Goal: Check status: Check status

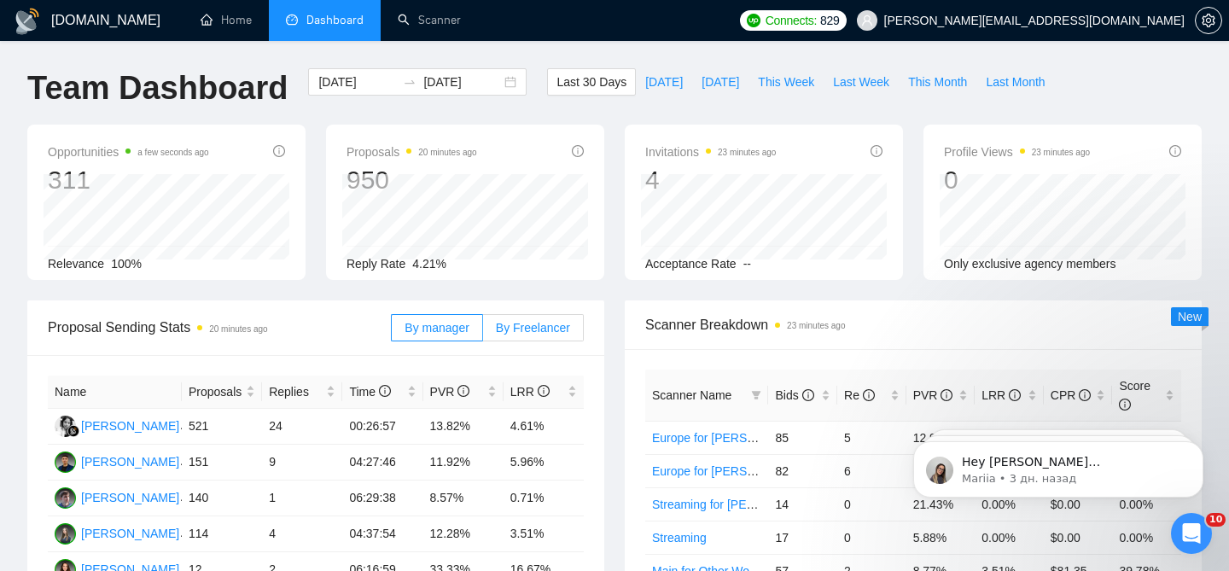
click at [532, 321] on span "By Freelancer" at bounding box center [533, 328] width 74 height 14
click at [483, 332] on input "By Freelancer" at bounding box center [483, 332] width 0 height 0
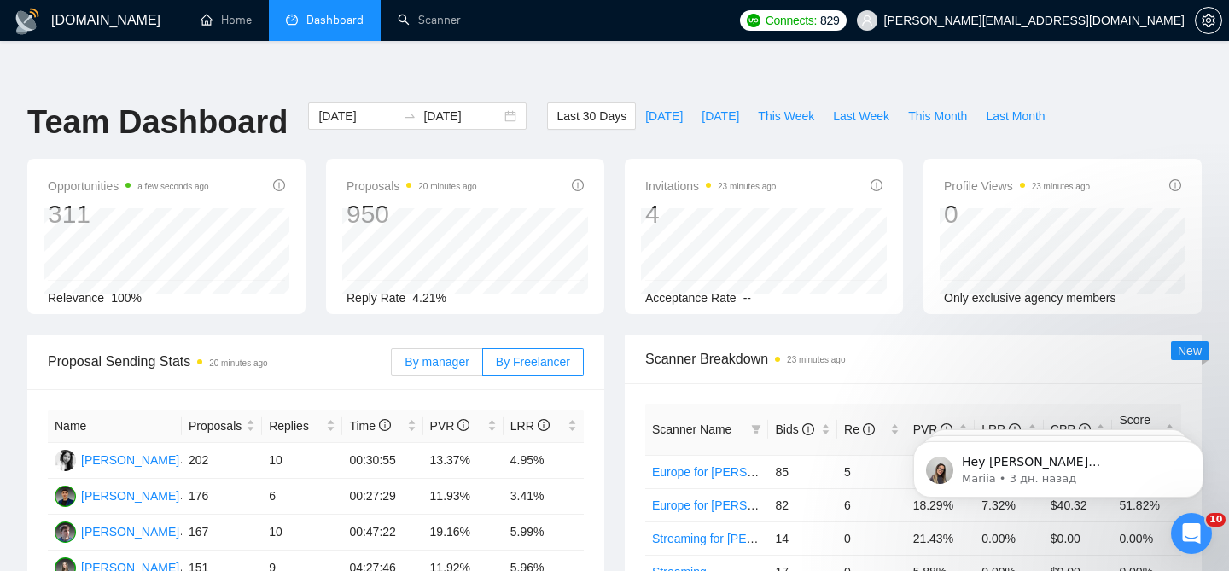
click at [463, 355] on span "By manager" at bounding box center [437, 362] width 64 height 14
click at [392, 366] on input "By manager" at bounding box center [392, 366] width 0 height 0
click at [528, 355] on span "By Freelancer" at bounding box center [533, 362] width 74 height 14
click at [483, 366] on input "By Freelancer" at bounding box center [483, 366] width 0 height 0
click at [430, 355] on span "By manager" at bounding box center [437, 362] width 64 height 14
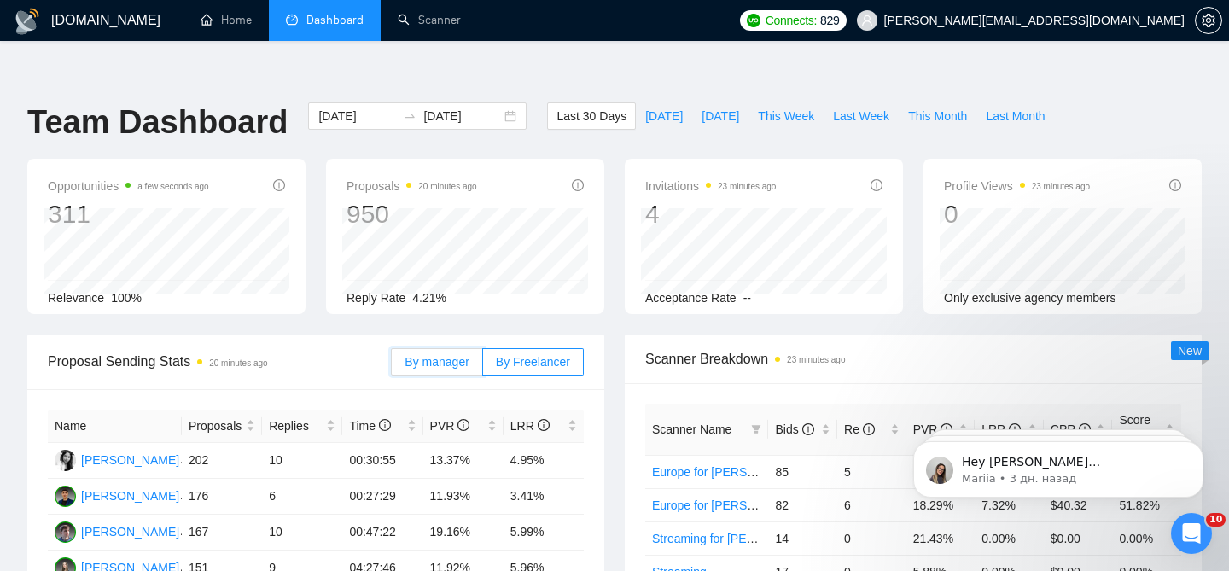
click at [392, 366] on input "By manager" at bounding box center [392, 366] width 0 height 0
click at [537, 355] on span "By Freelancer" at bounding box center [533, 362] width 74 height 14
click at [483, 366] on input "By Freelancer" at bounding box center [483, 366] width 0 height 0
click at [787, 107] on span "This Week" at bounding box center [786, 116] width 56 height 19
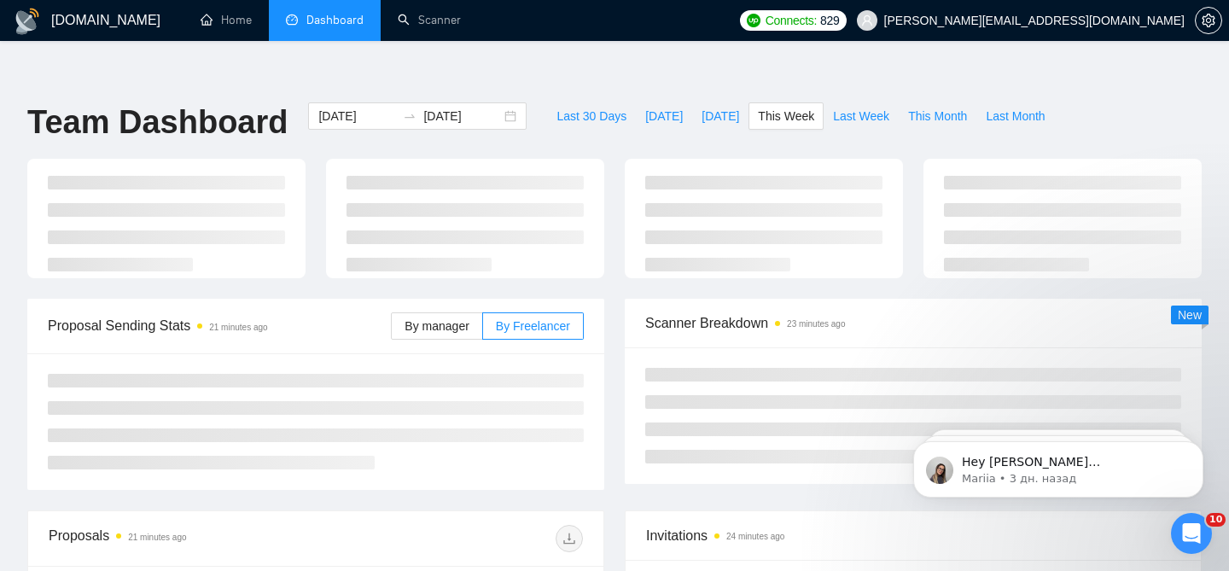
type input "2025-08-25"
type input "2025-08-31"
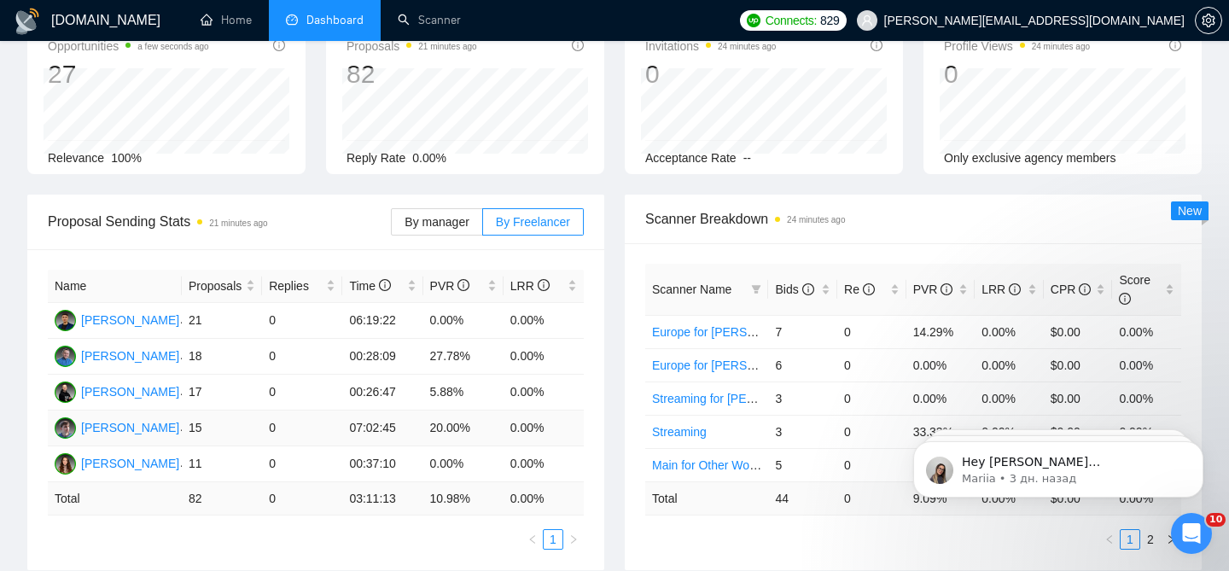
scroll to position [151, 0]
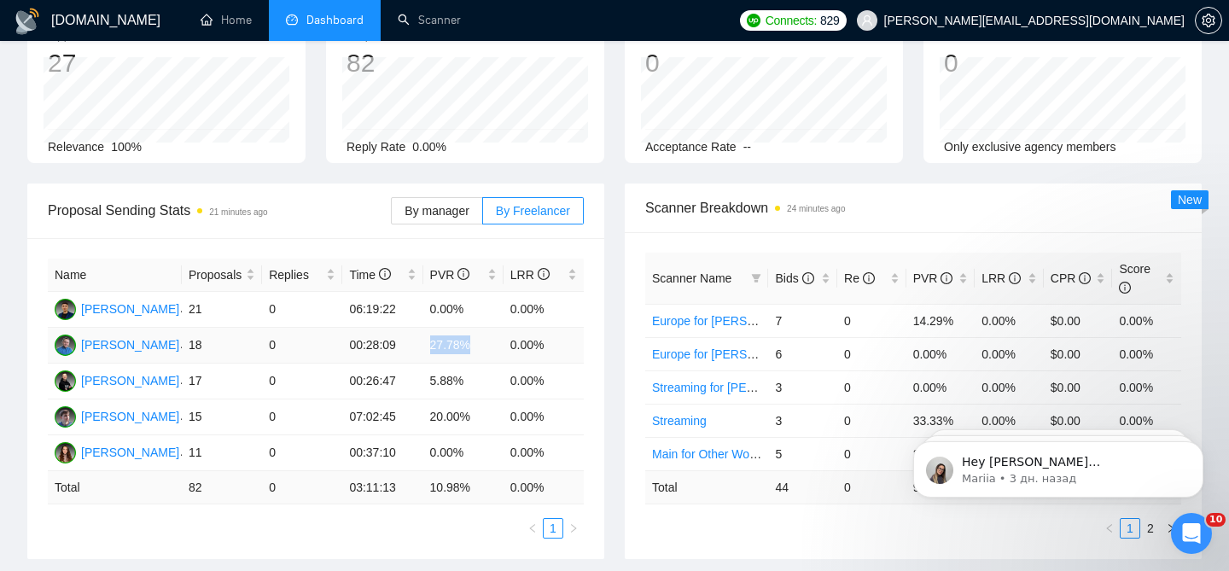
drag, startPoint x: 479, startPoint y: 317, endPoint x: 427, endPoint y: 313, distance: 52.2
click at [427, 328] on td "27.78%" at bounding box center [463, 346] width 80 height 36
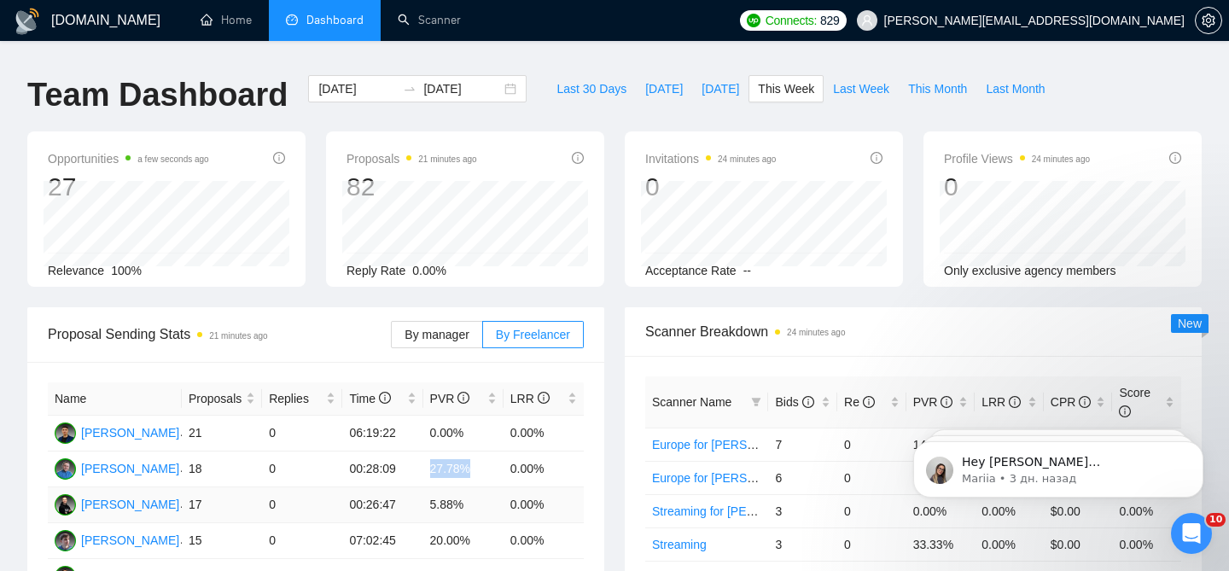
scroll to position [0, 0]
